Goal: Task Accomplishment & Management: Manage account settings

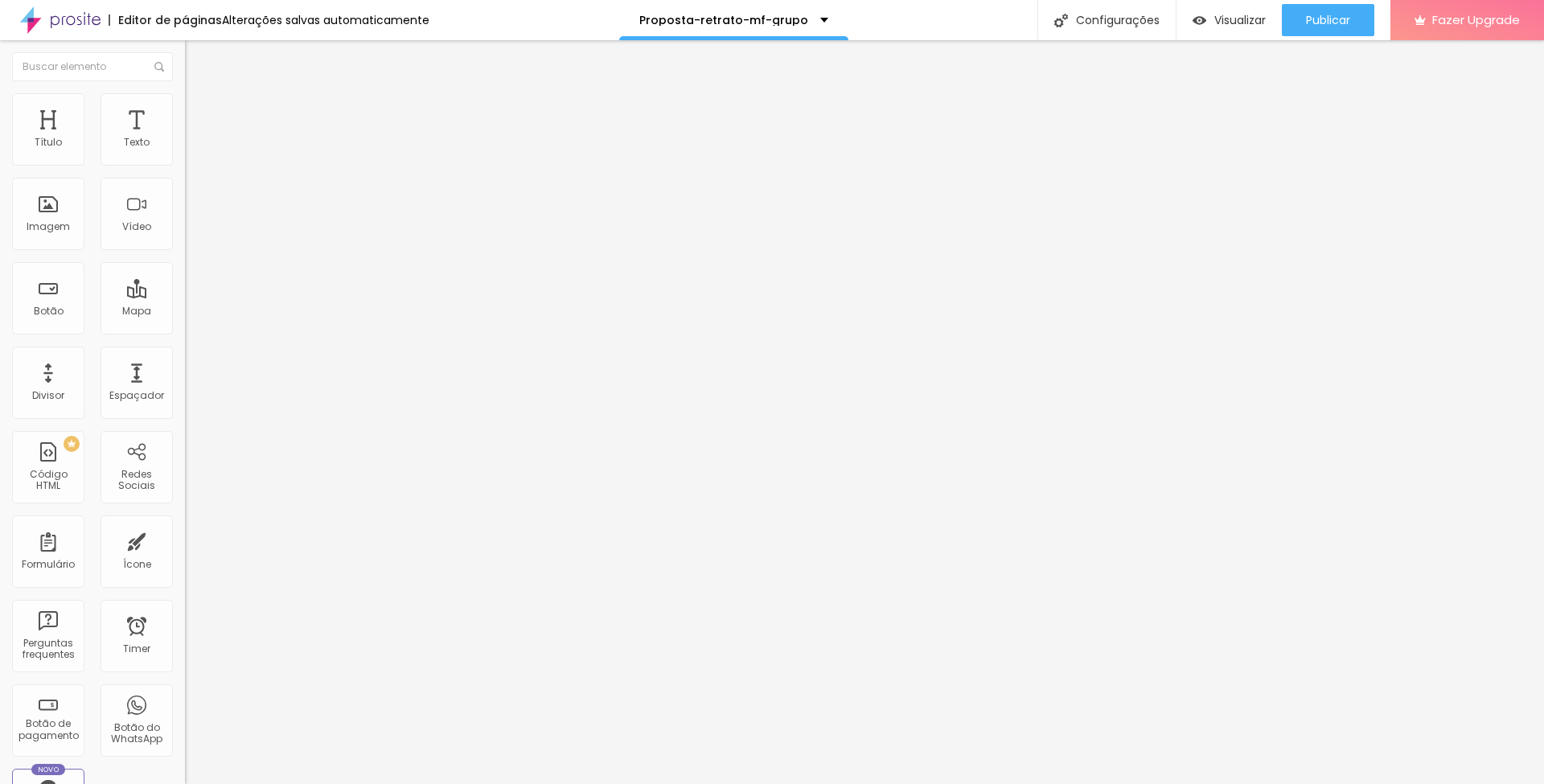
click at [185, 138] on span "Trocar imagem" at bounding box center [229, 131] width 88 height 14
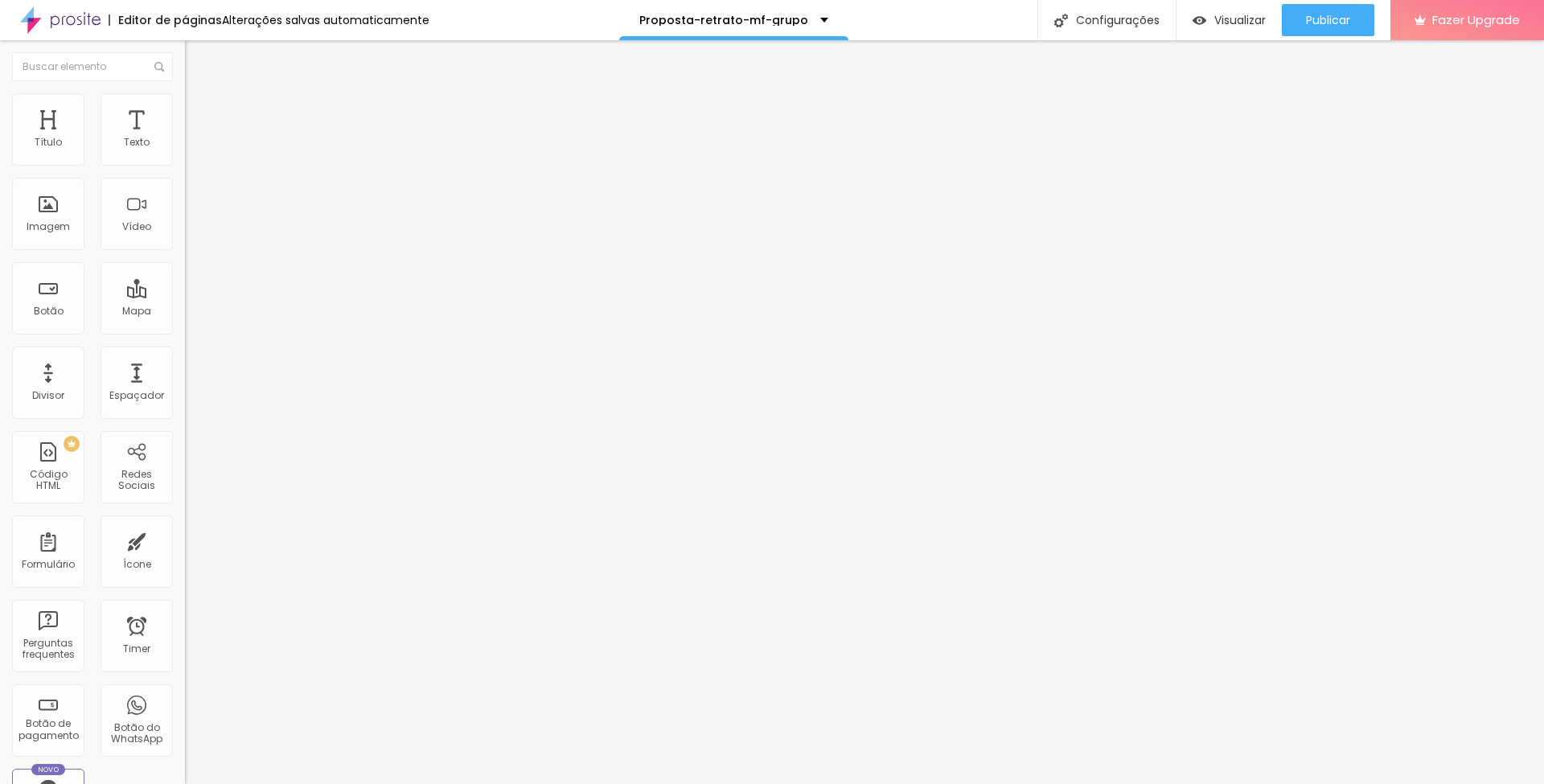
click at [185, 138] on span "Trocar imagem" at bounding box center [229, 131] width 88 height 14
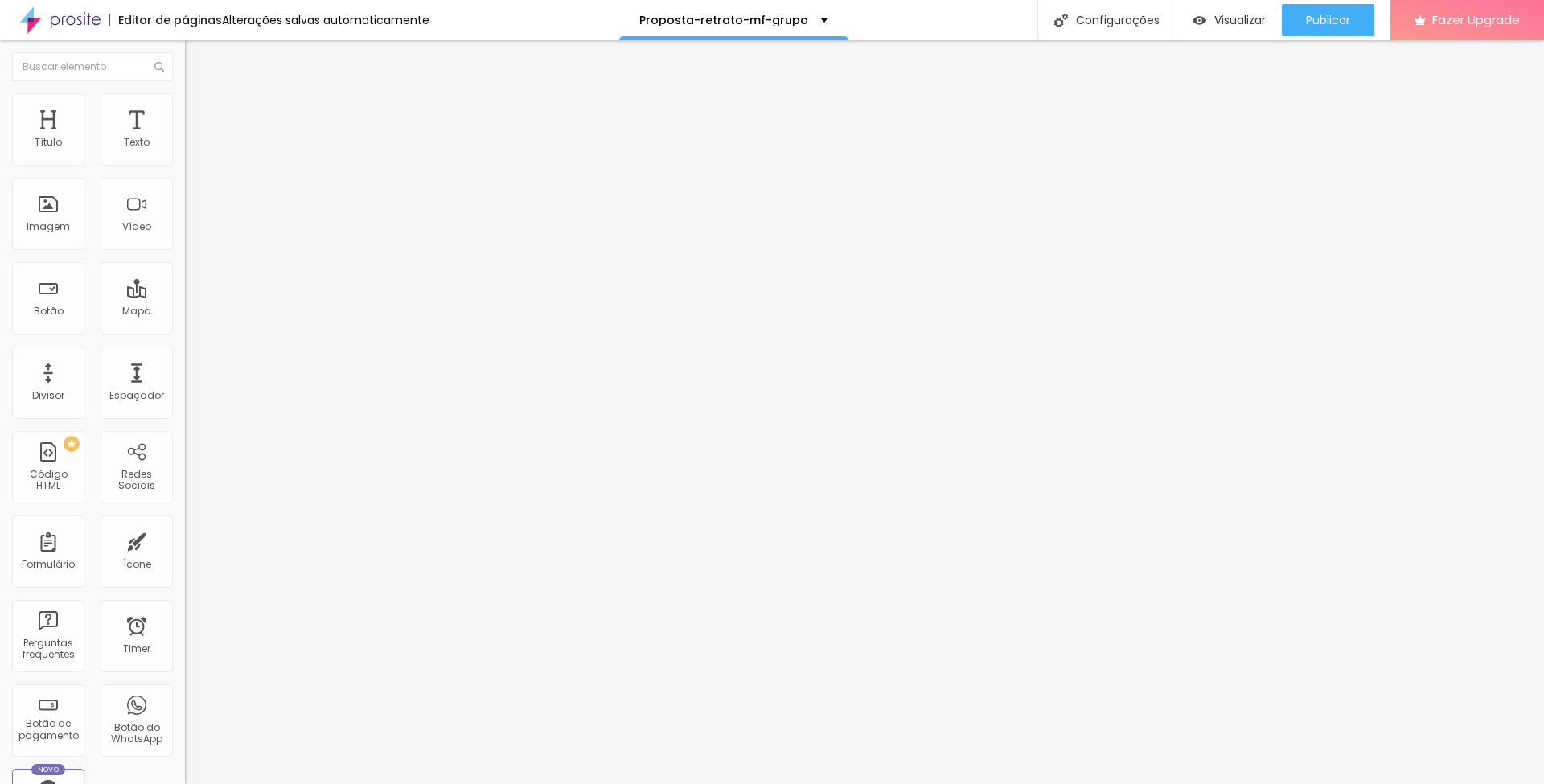
click at [185, 138] on span "Trocar imagem" at bounding box center [229, 131] width 88 height 14
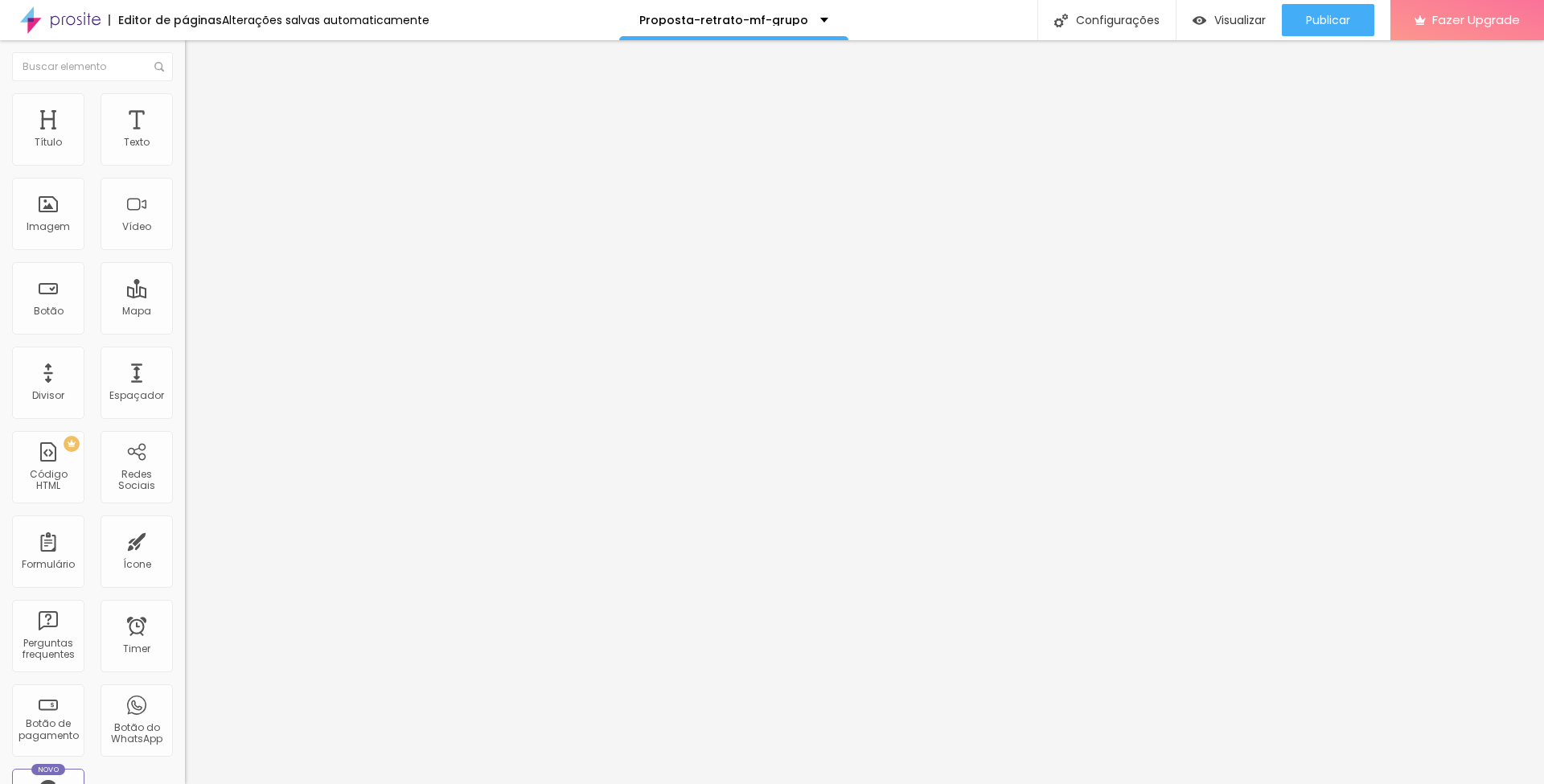
click at [185, 138] on span "Trocar imagem" at bounding box center [229, 131] width 88 height 14
click at [1318, 19] on span "Publicar" at bounding box center [1328, 20] width 44 height 13
click at [185, 138] on span "Trocar imagem" at bounding box center [229, 131] width 88 height 14
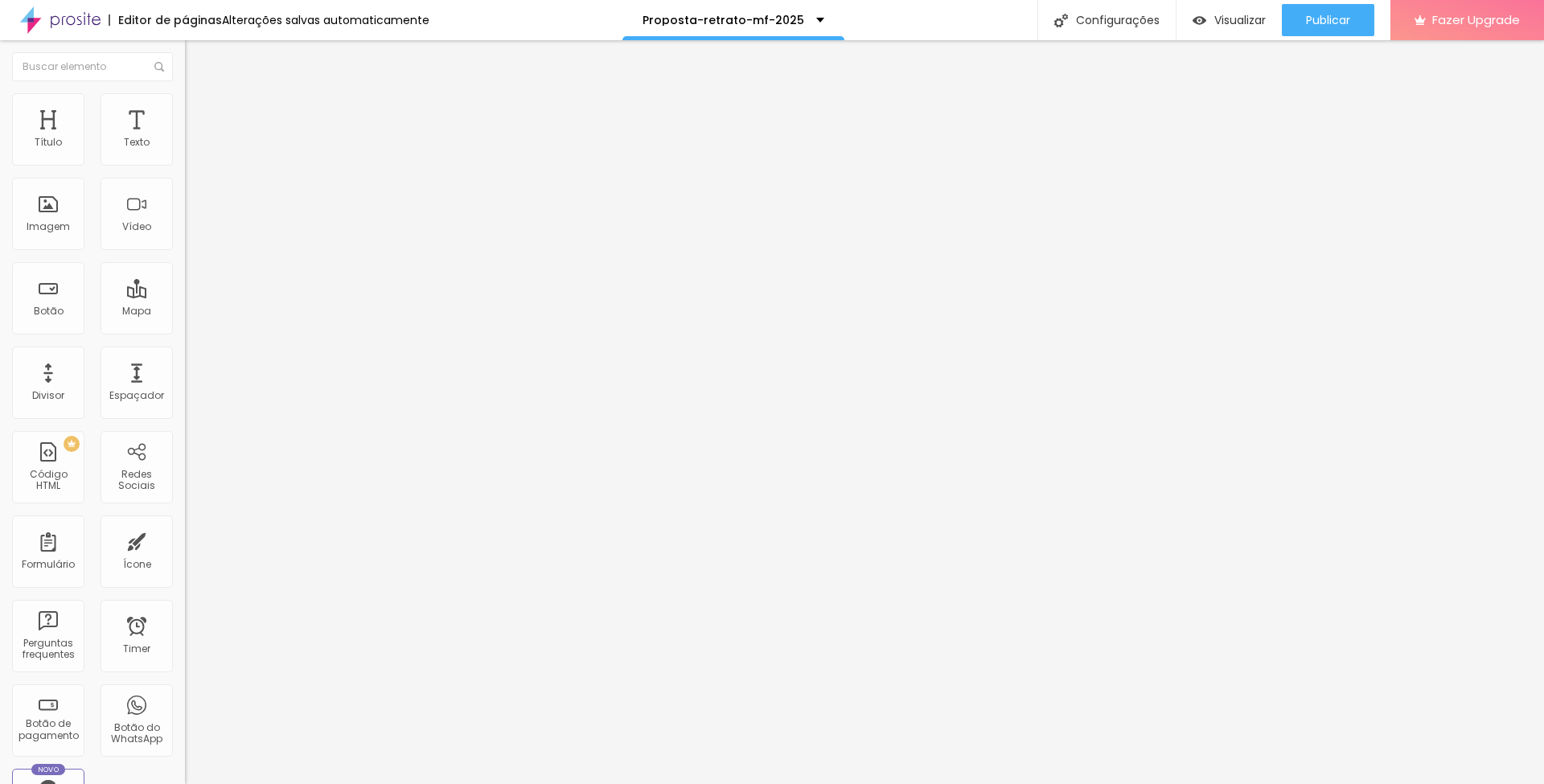
click at [185, 138] on span "Trocar imagem" at bounding box center [229, 131] width 88 height 14
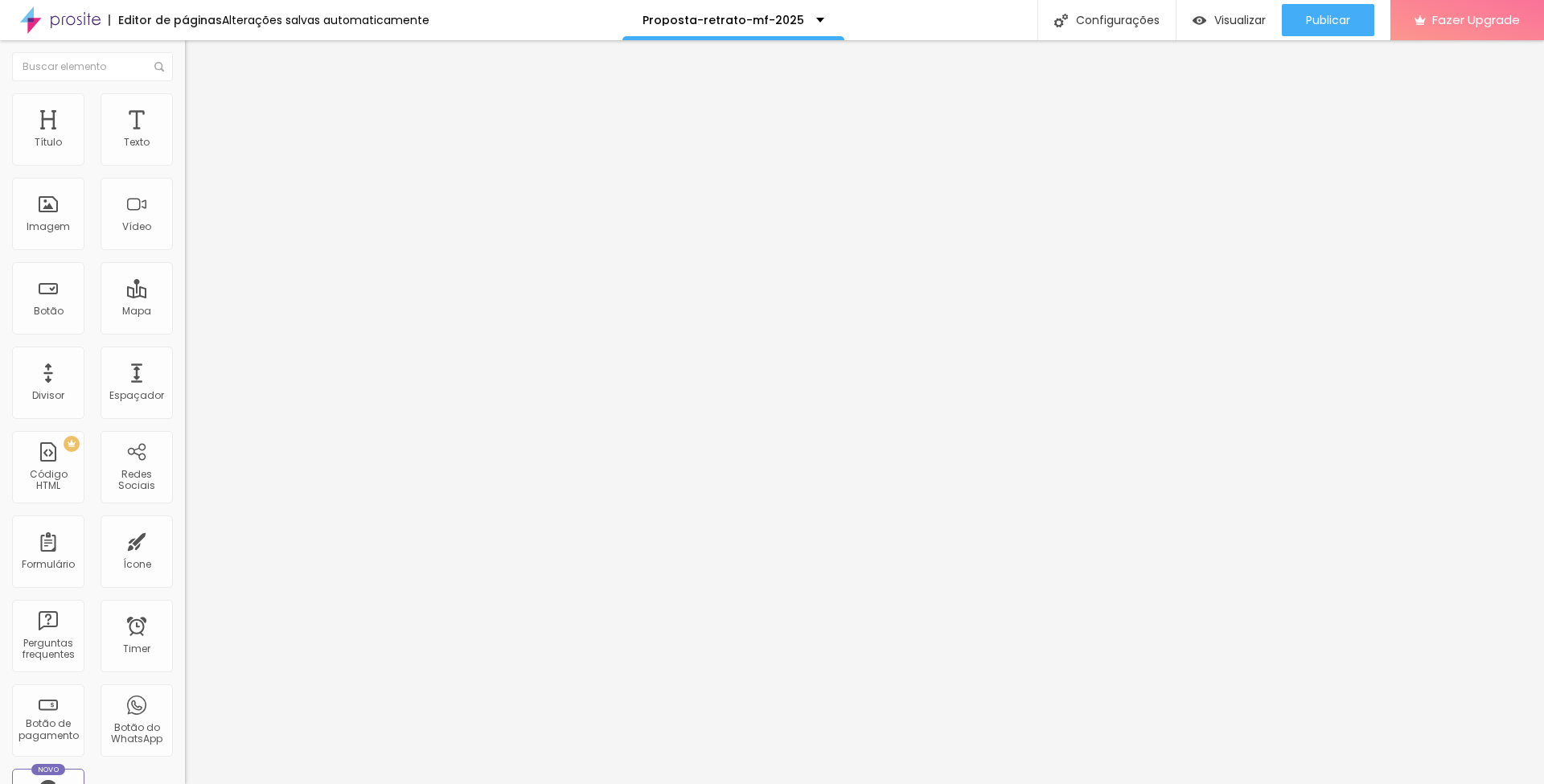
click at [185, 138] on span "Trocar imagem" at bounding box center [229, 131] width 88 height 14
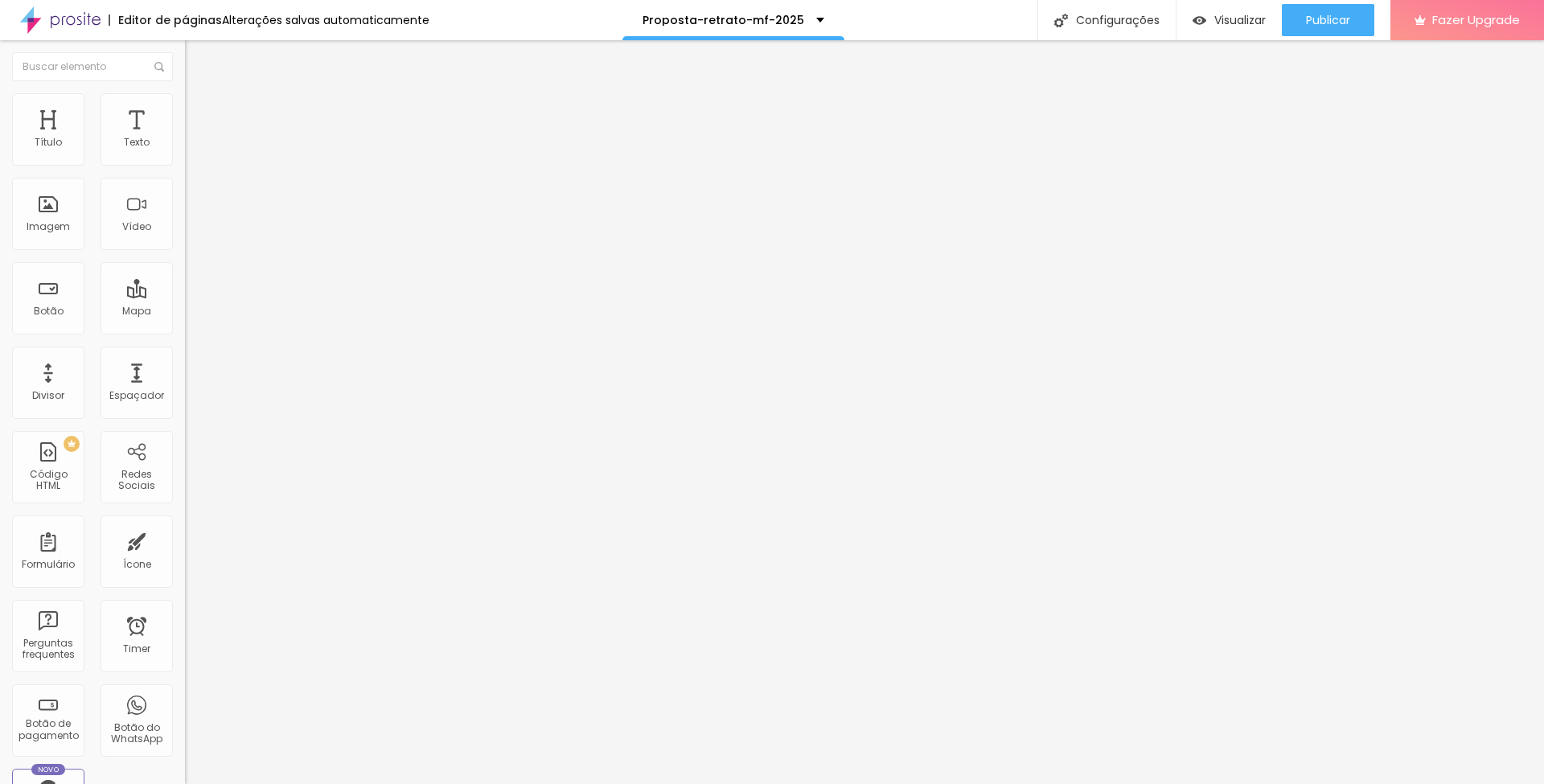
click at [1322, 16] on span "Publicar" at bounding box center [1328, 20] width 44 height 13
click at [185, 138] on span "Trocar imagem" at bounding box center [229, 131] width 88 height 14
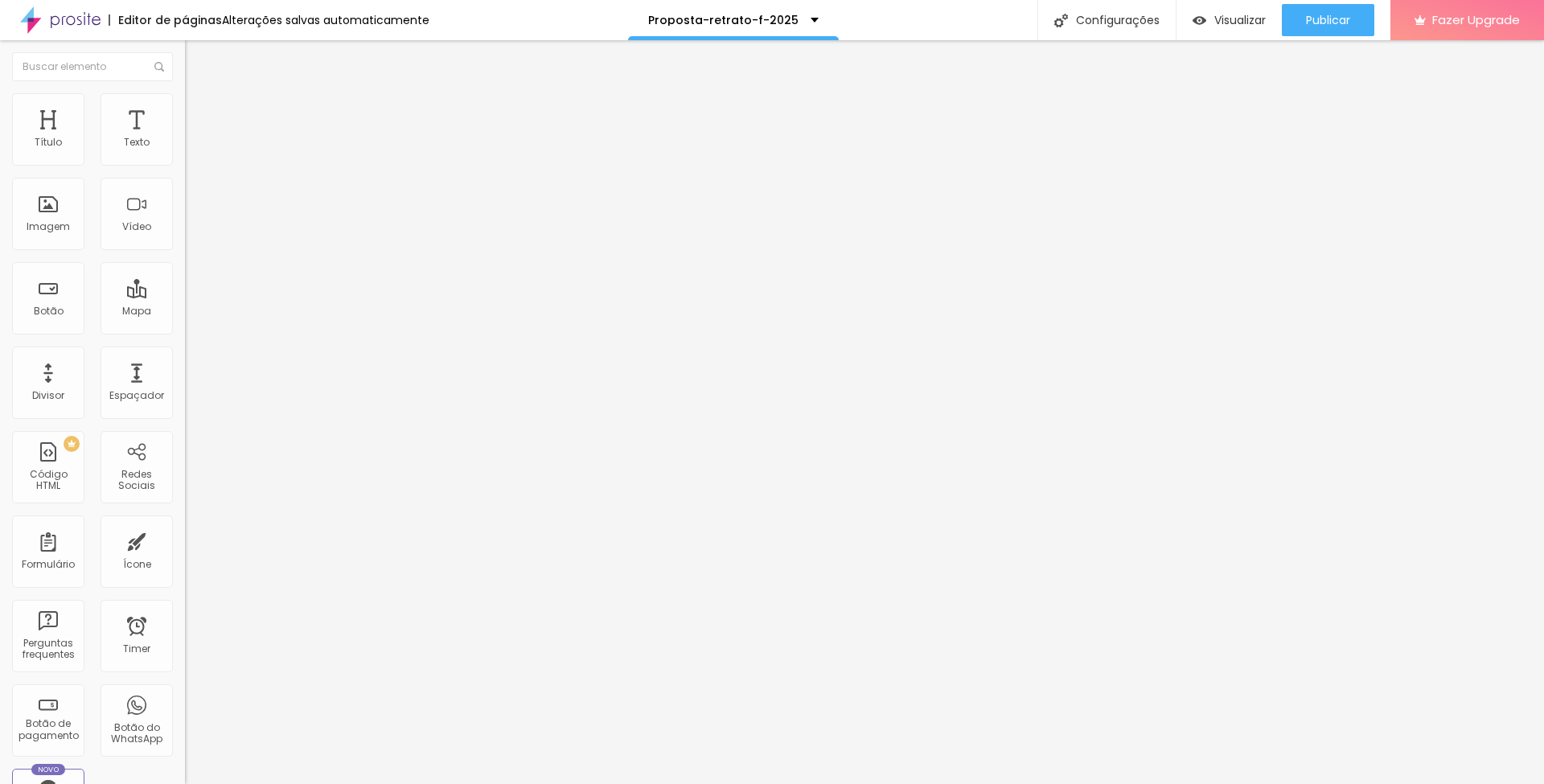
click at [185, 138] on span "Trocar imagem" at bounding box center [229, 131] width 88 height 14
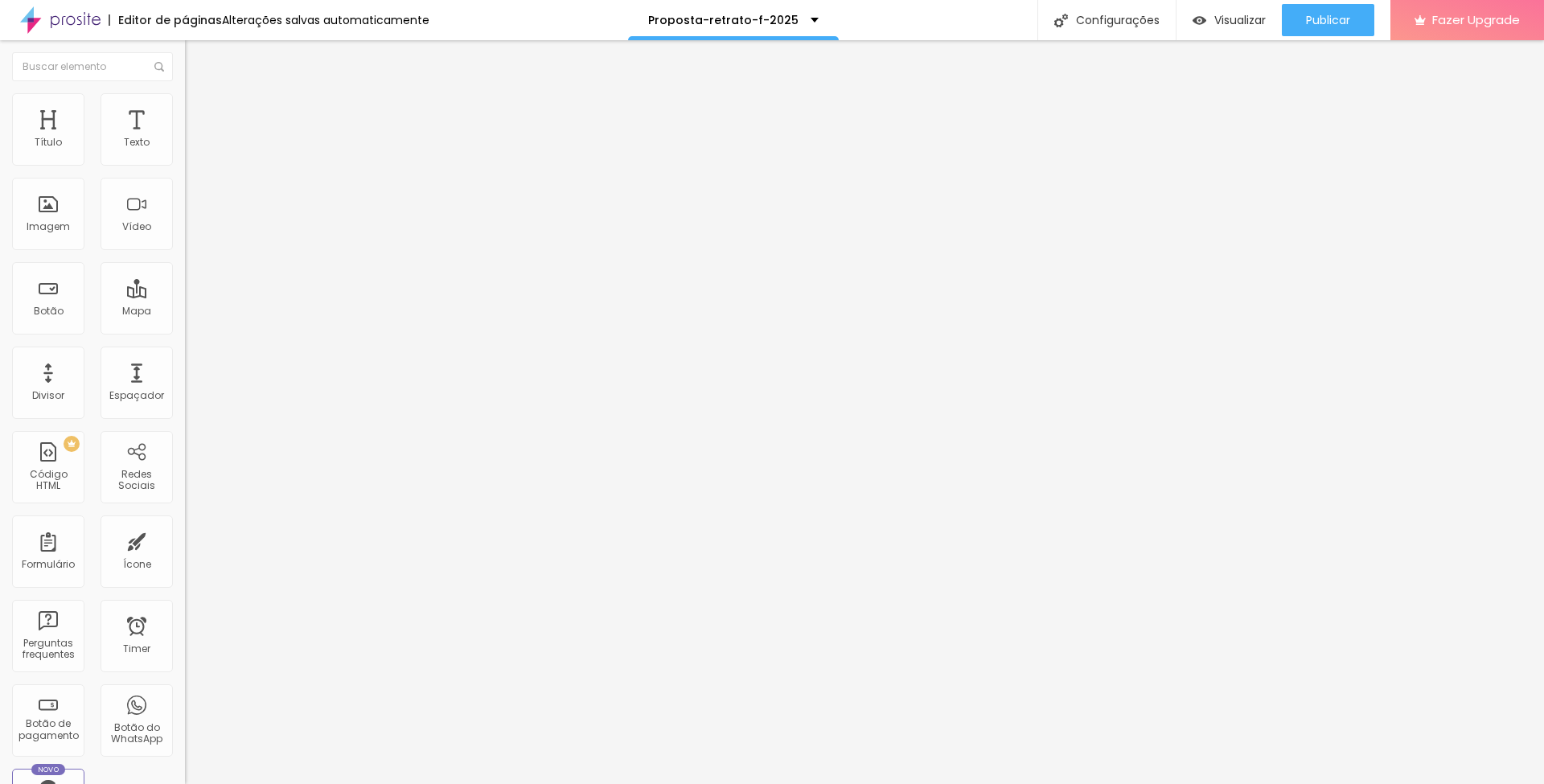
click at [185, 138] on span "Trocar imagem" at bounding box center [229, 131] width 88 height 14
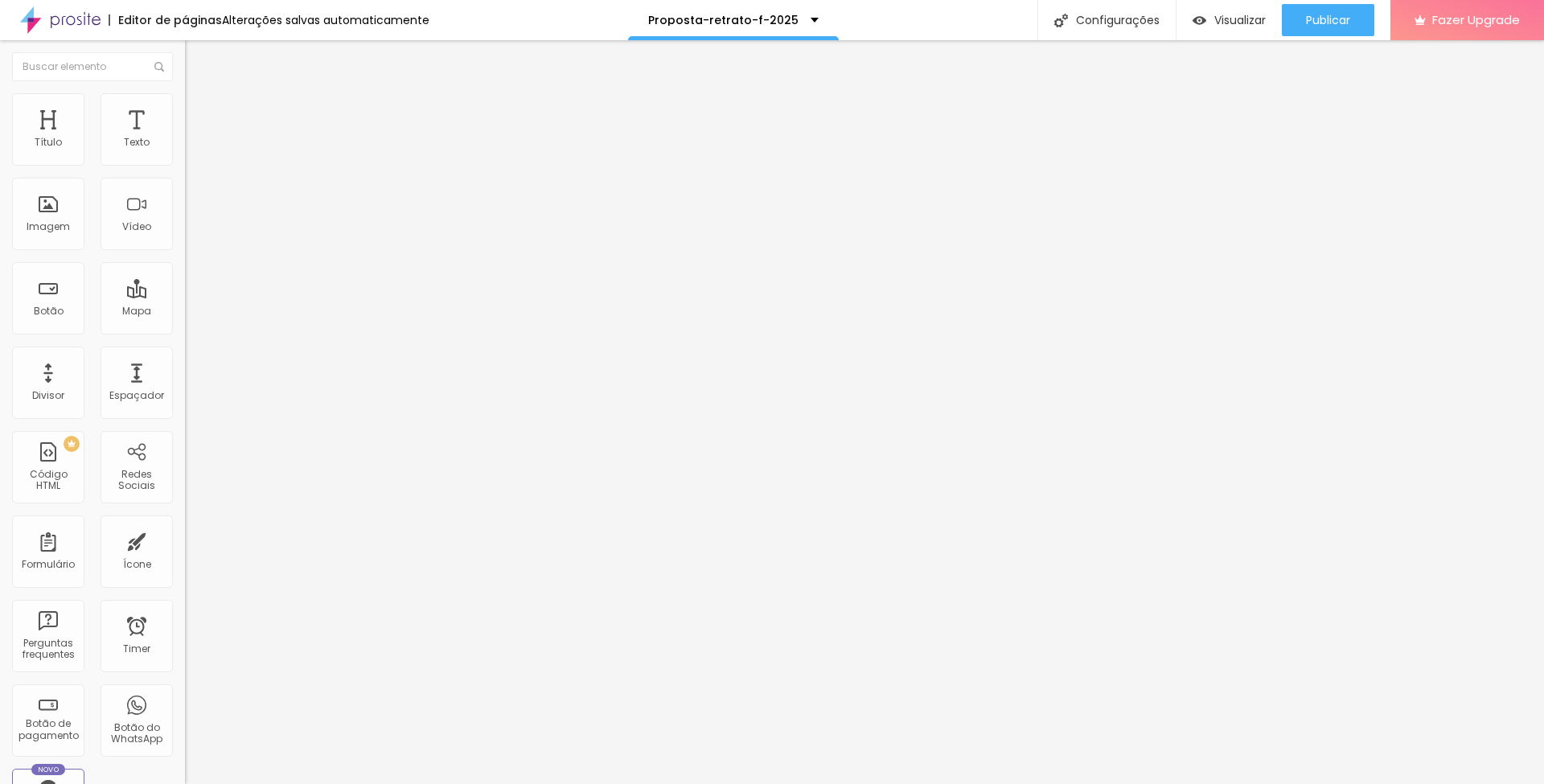
click at [185, 138] on span "Trocar imagem" at bounding box center [229, 131] width 88 height 14
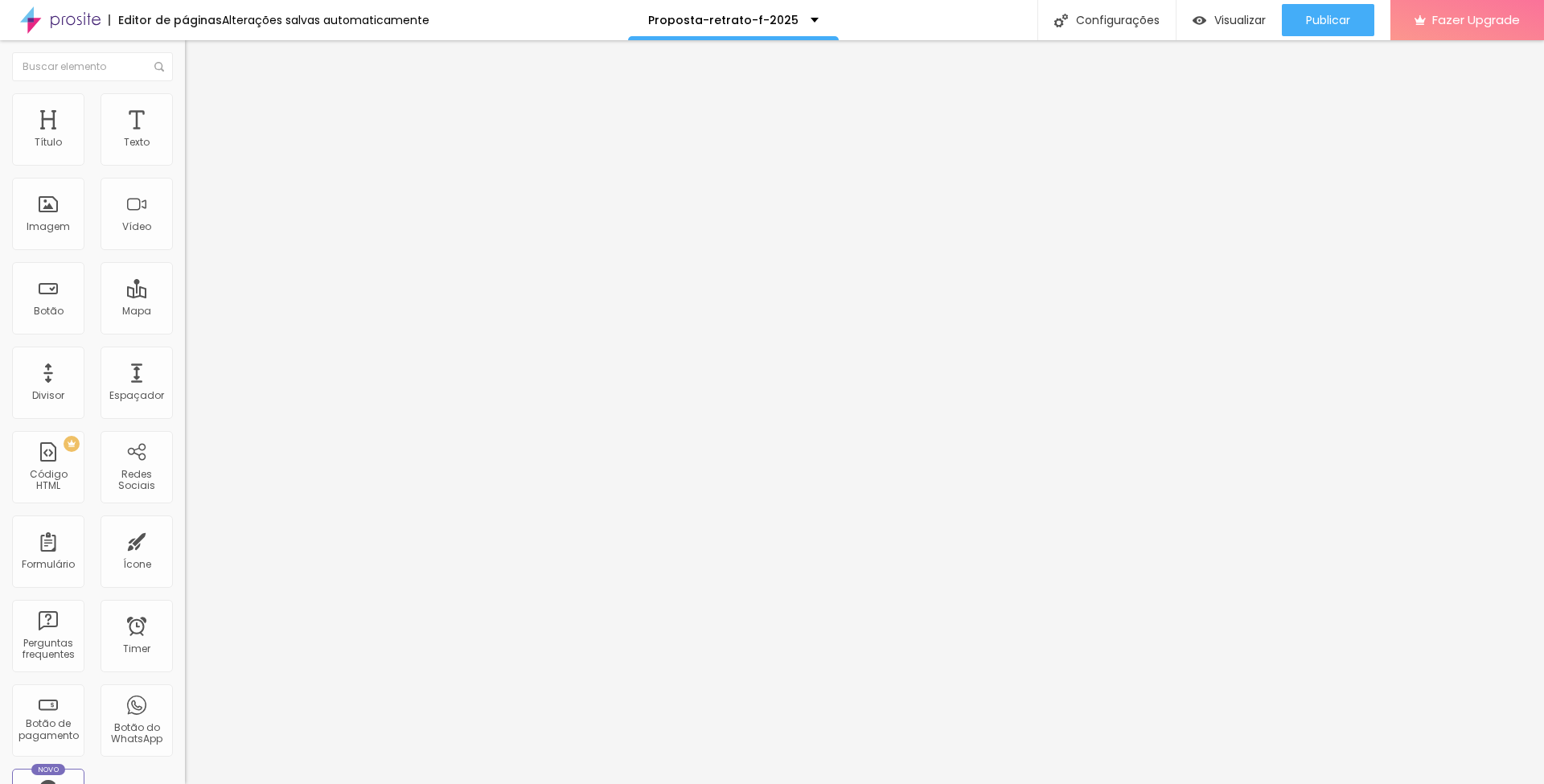
click at [283, 783] on div at bounding box center [772, 794] width 1544 height 0
click at [280, 783] on div at bounding box center [772, 794] width 1544 height 0
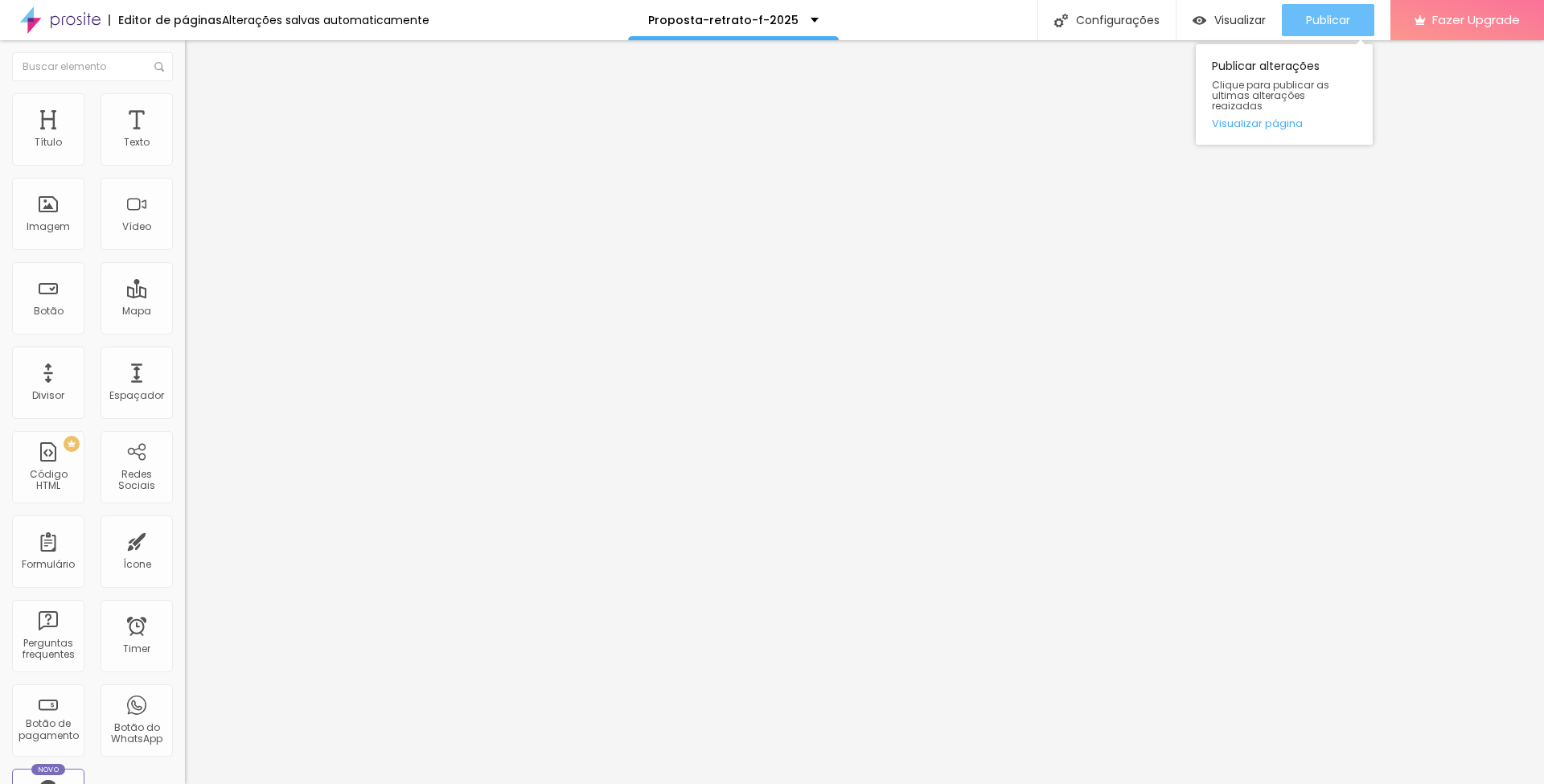
click at [1320, 23] on span "Publicar" at bounding box center [1328, 20] width 44 height 13
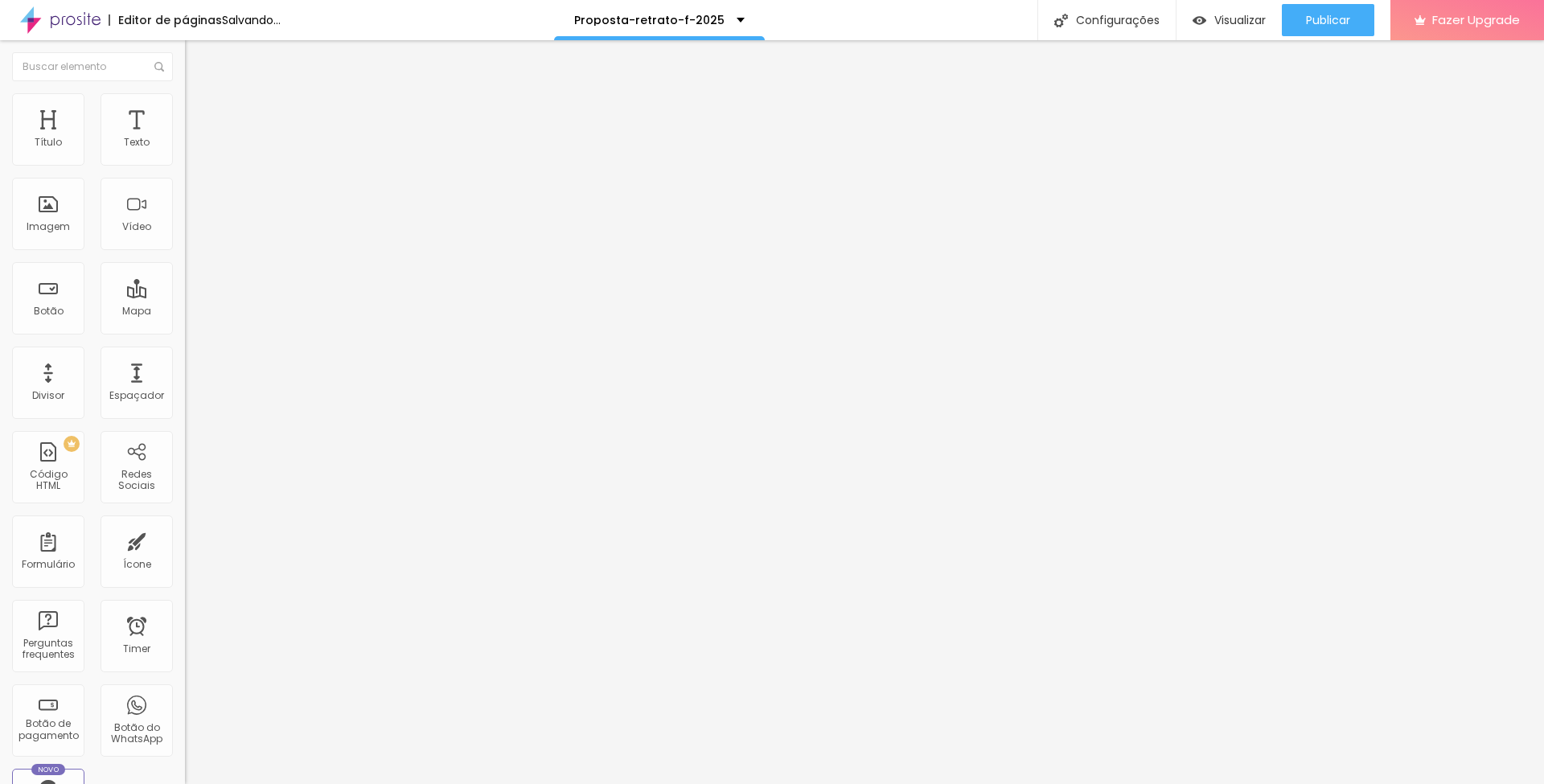
click at [185, 138] on span "Trocar imagem" at bounding box center [229, 131] width 88 height 14
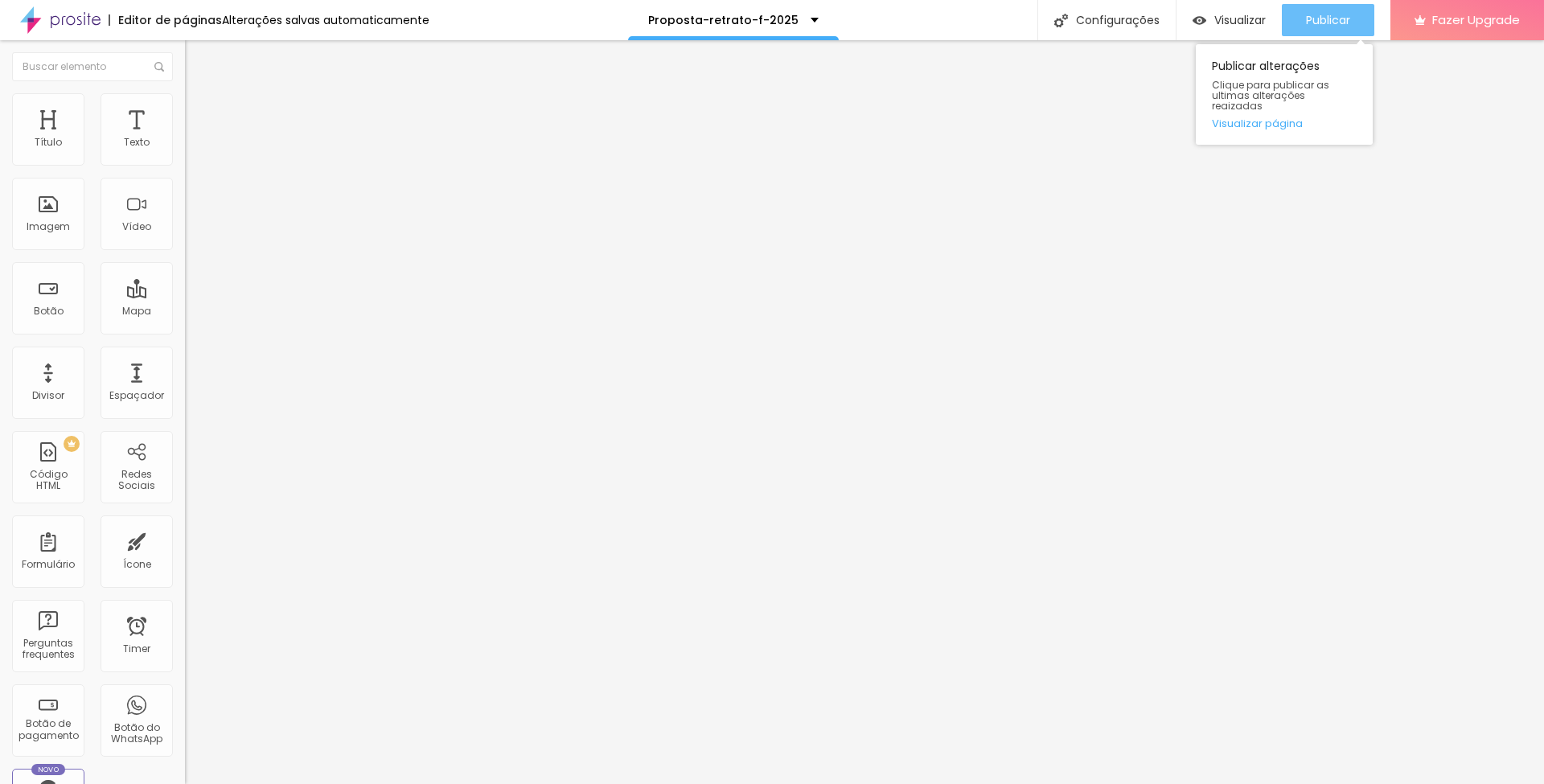
click at [1320, 23] on span "Publicar" at bounding box center [1328, 20] width 44 height 13
click at [185, 138] on span "Trocar imagem" at bounding box center [229, 131] width 88 height 14
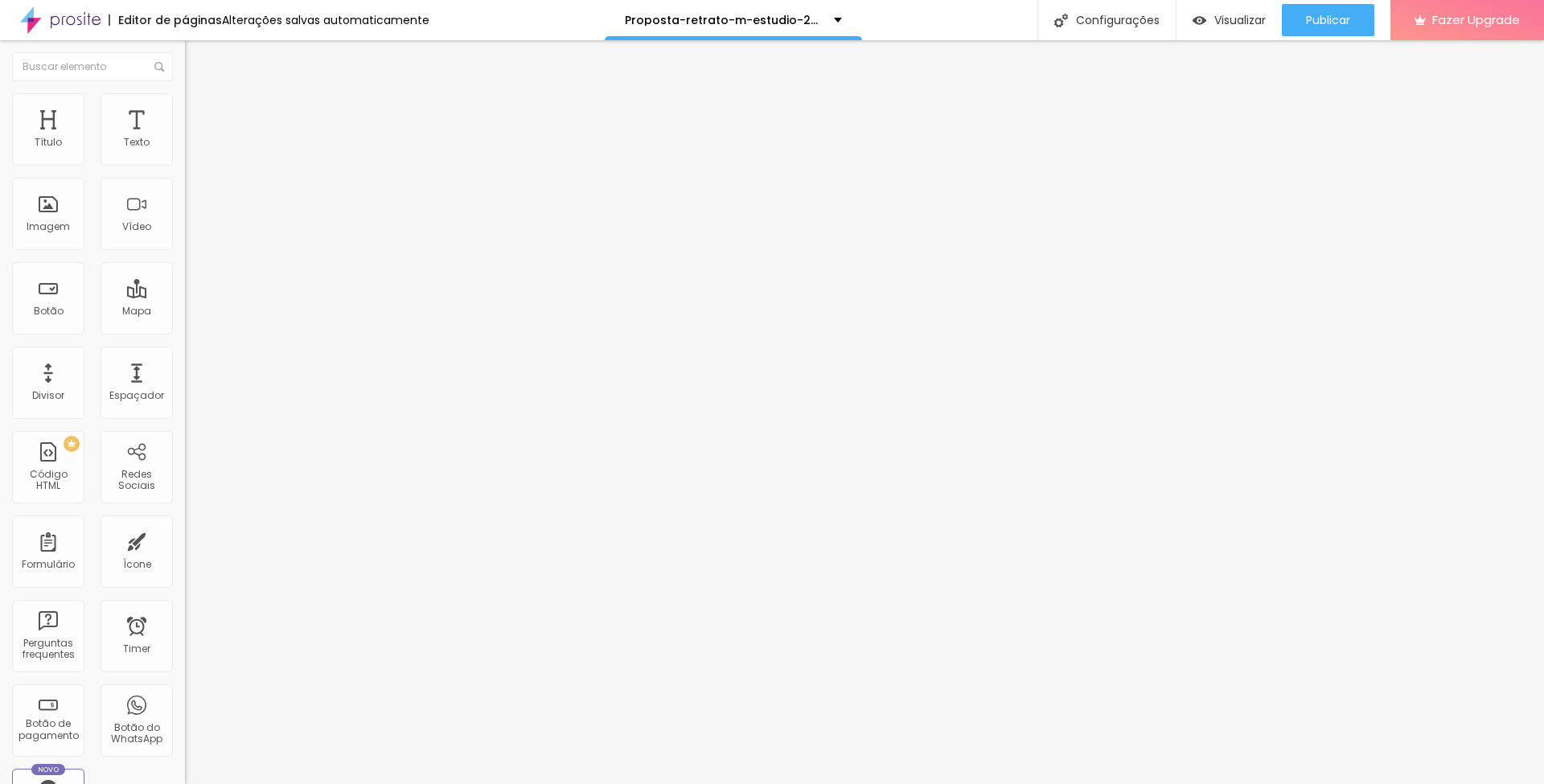
click at [185, 138] on span "Trocar imagem" at bounding box center [229, 131] width 88 height 14
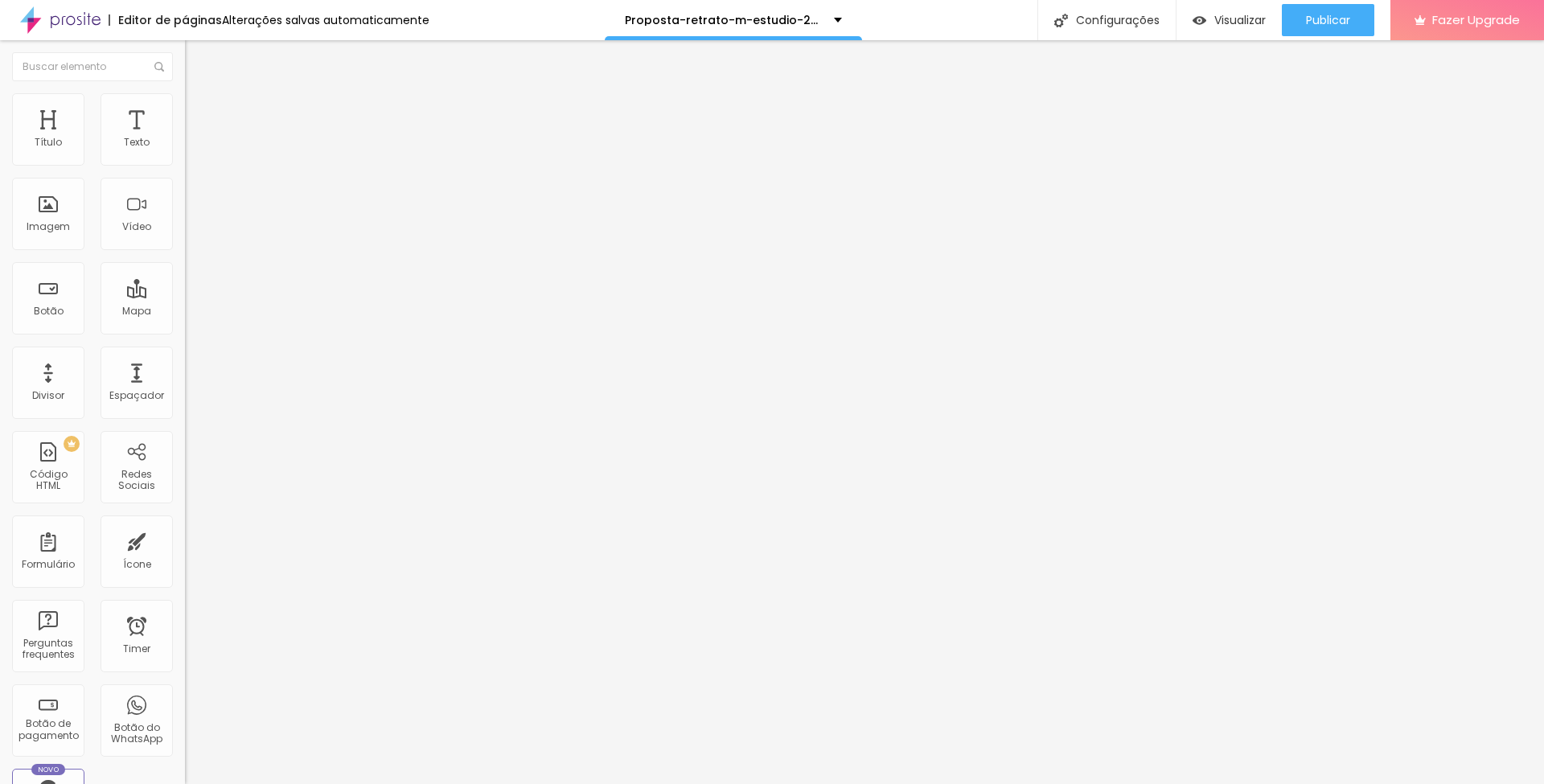
click at [185, 138] on span "Trocar imagem" at bounding box center [229, 131] width 88 height 14
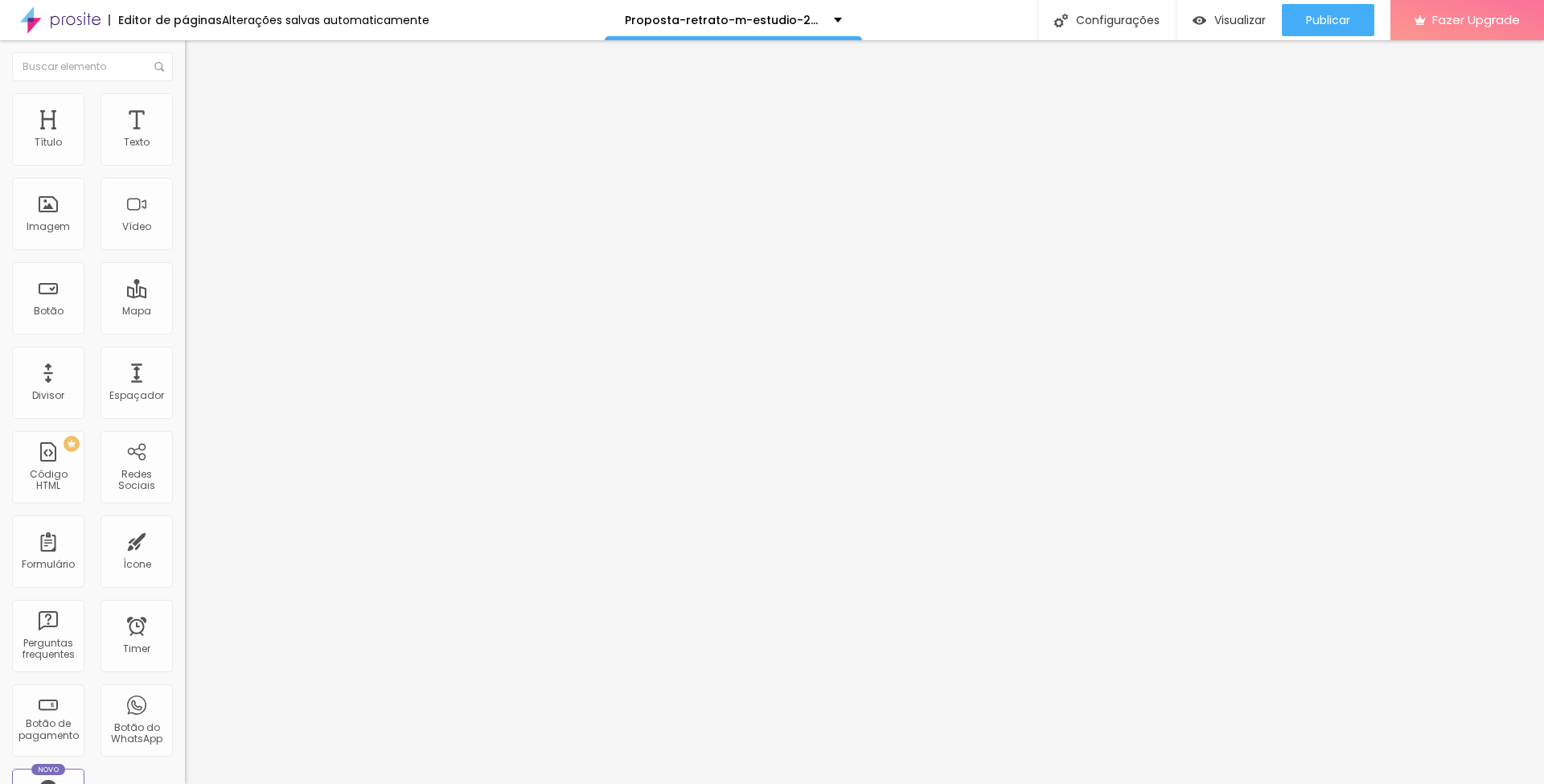
click at [185, 138] on span "Trocar imagem" at bounding box center [229, 131] width 88 height 14
click at [1323, 16] on span "Publicar" at bounding box center [1328, 20] width 44 height 13
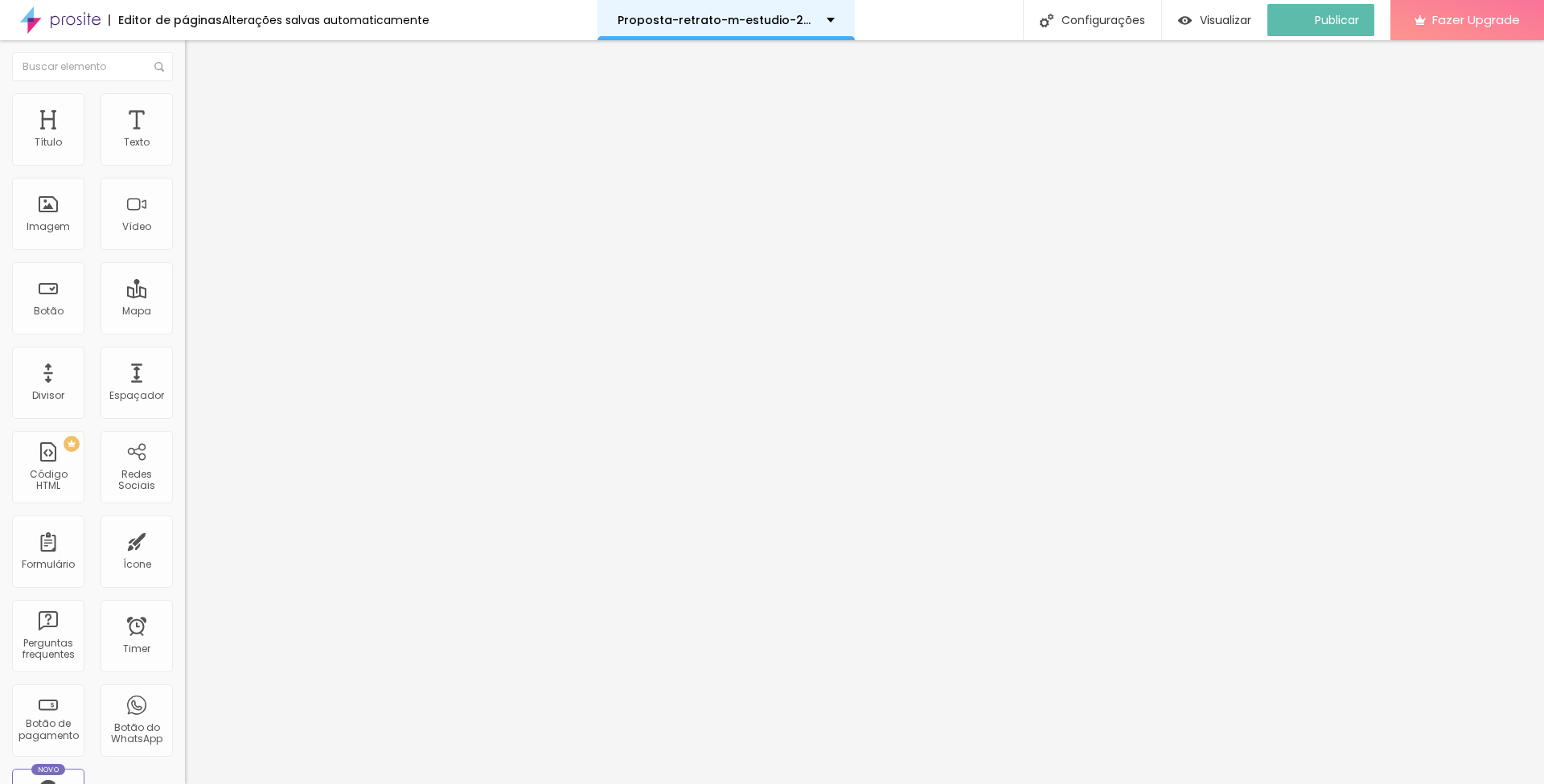
click at [775, 13] on div "Proposta-retrato-m-estudio-2025" at bounding box center [727, 20] width 258 height 40
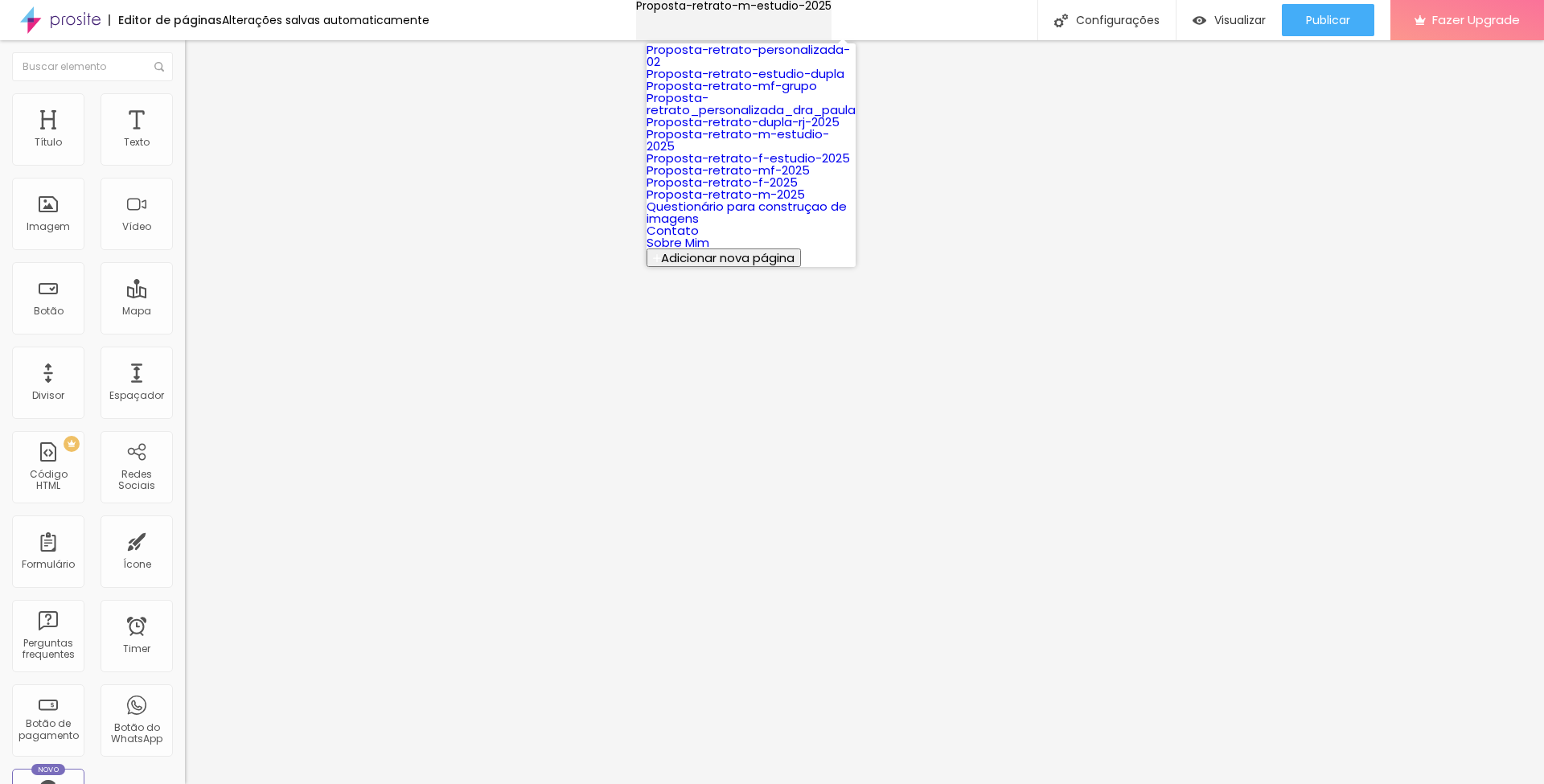
click at [775, 11] on div "Proposta-retrato-m-estudio-2025" at bounding box center [734, 5] width 196 height 11
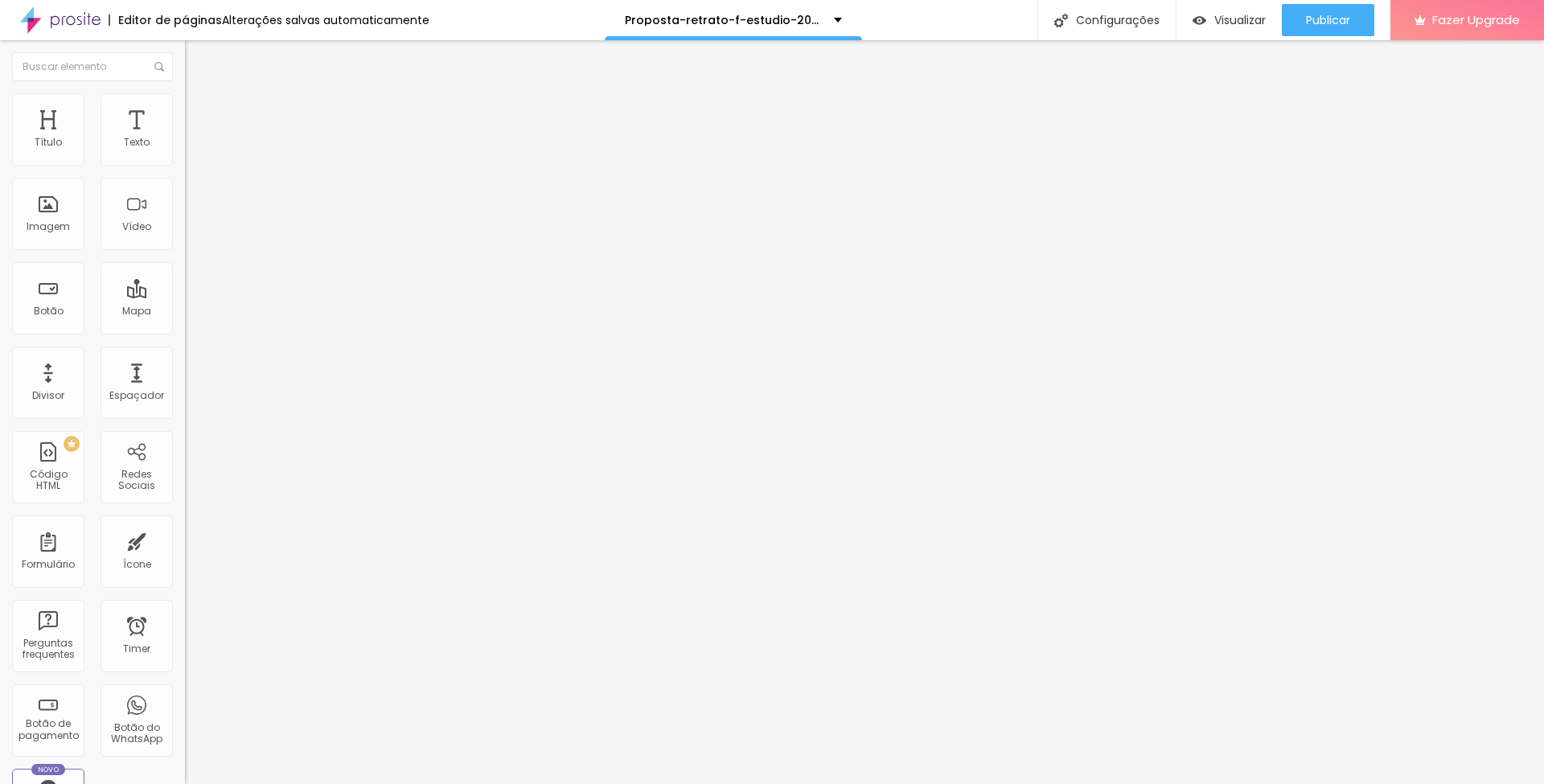
click at [185, 138] on span "Trocar imagem" at bounding box center [229, 131] width 88 height 14
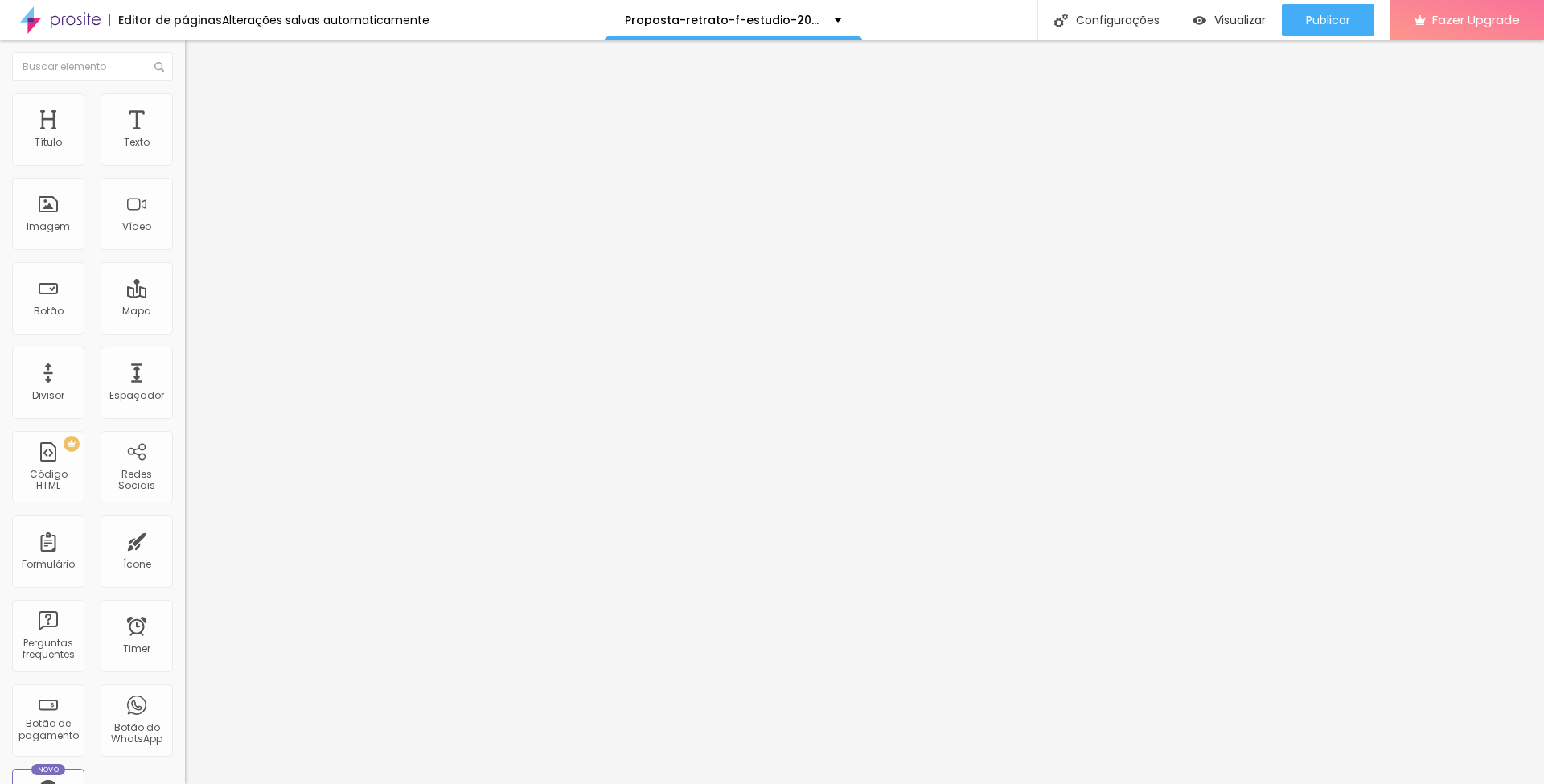
click at [185, 138] on span "Trocar imagem" at bounding box center [229, 131] width 88 height 14
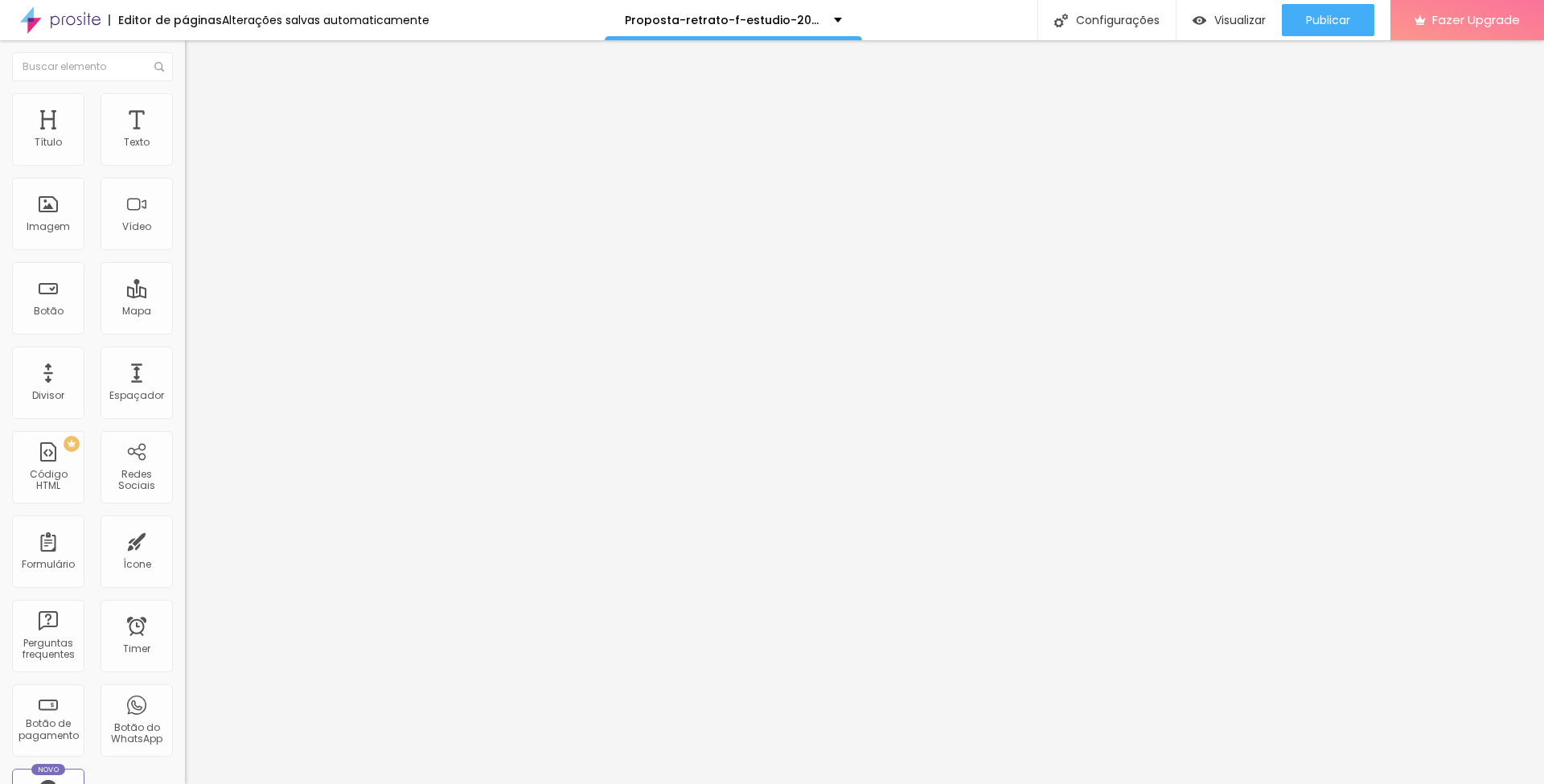
scroll to position [654, 0]
click at [185, 138] on span "Trocar imagem" at bounding box center [229, 131] width 88 height 14
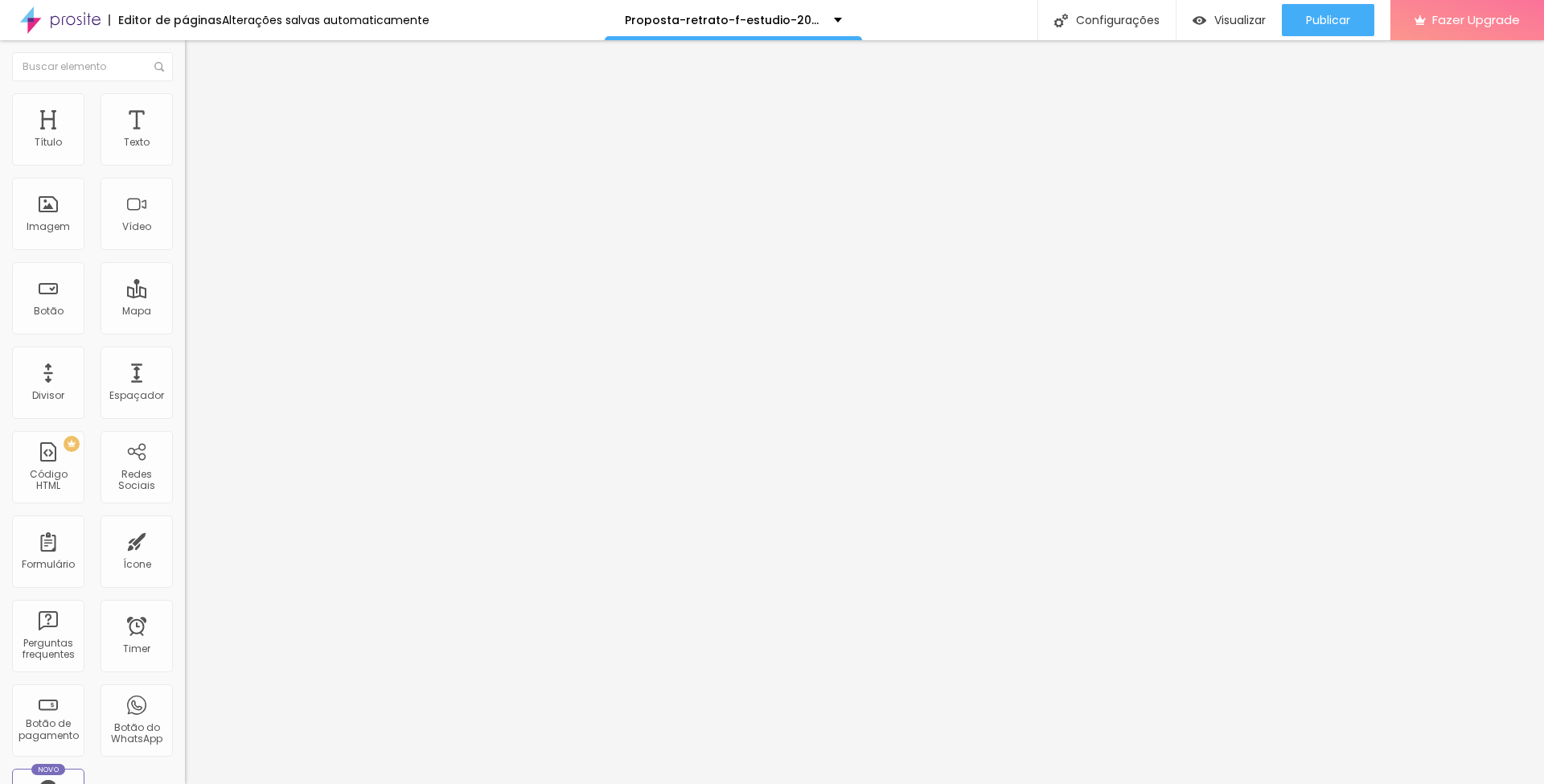
click at [1346, 17] on span "Publicar" at bounding box center [1328, 20] width 44 height 13
click at [185, 138] on span "Trocar imagem" at bounding box center [229, 131] width 88 height 14
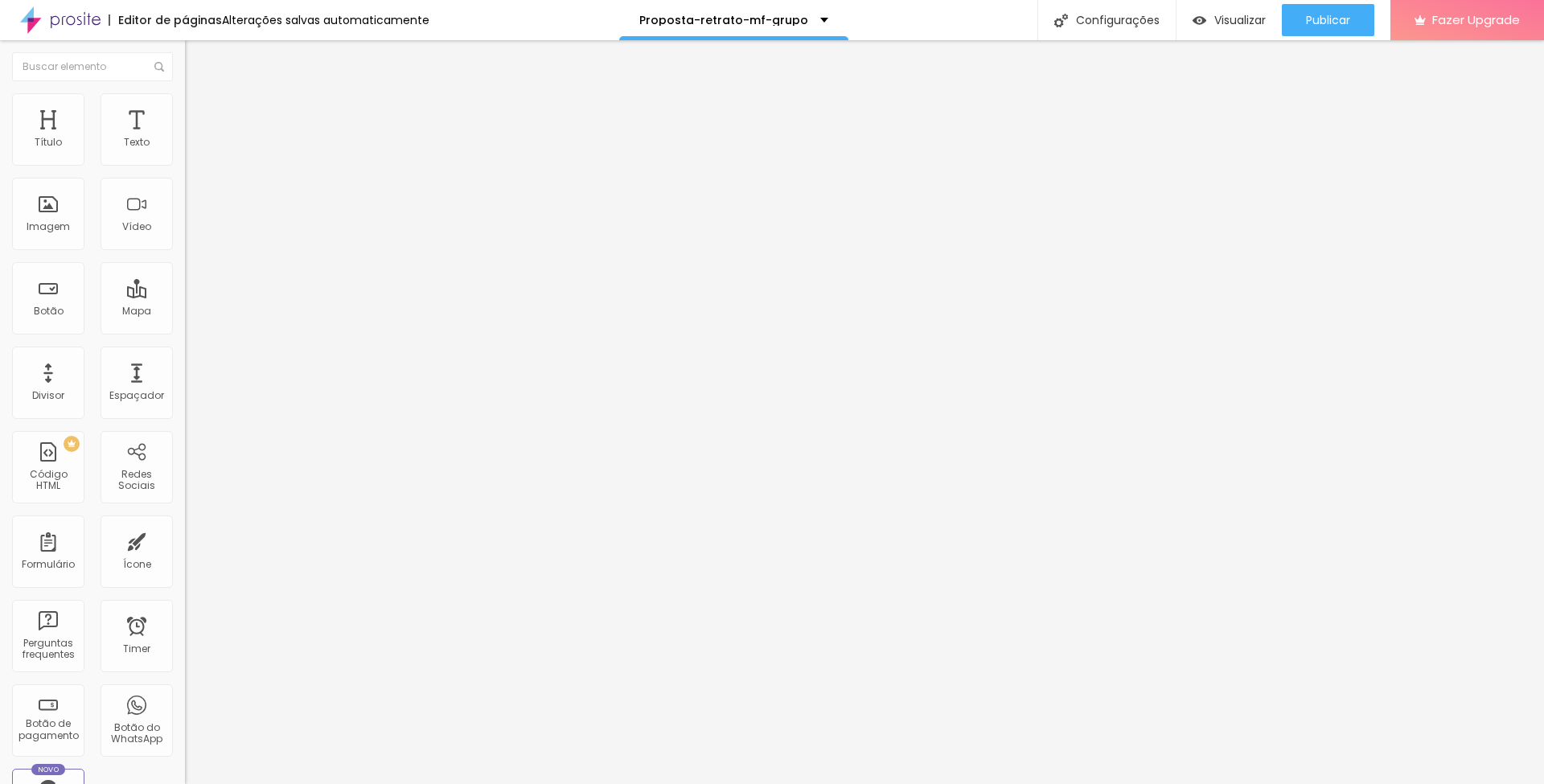
click at [1323, 17] on span "Publicar" at bounding box center [1328, 20] width 44 height 13
click at [185, 138] on span "Trocar imagem" at bounding box center [229, 131] width 88 height 14
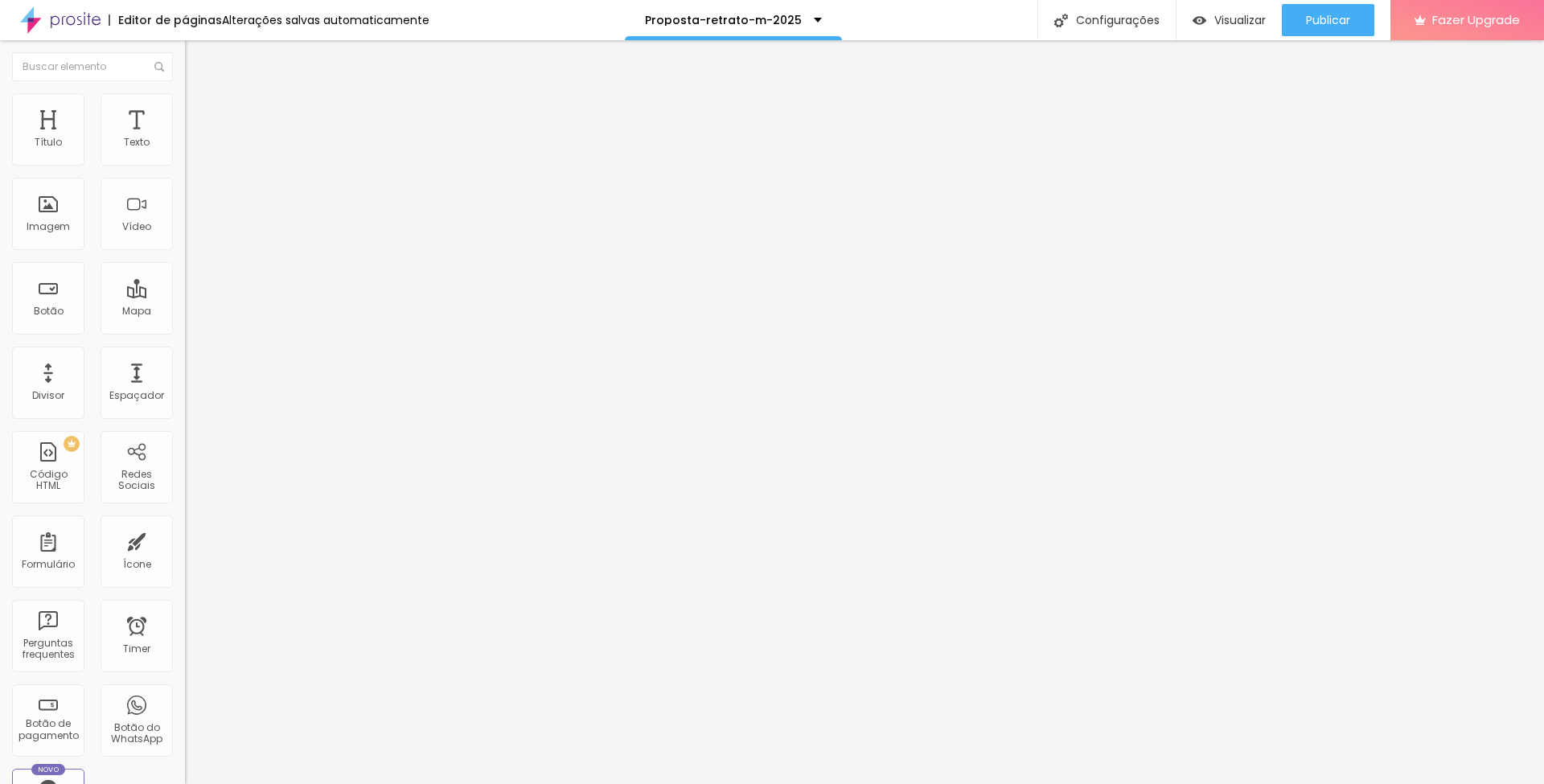
scroll to position [65, 0]
click at [1314, 18] on span "Publicar" at bounding box center [1328, 20] width 44 height 13
